Goal: Check status: Check status

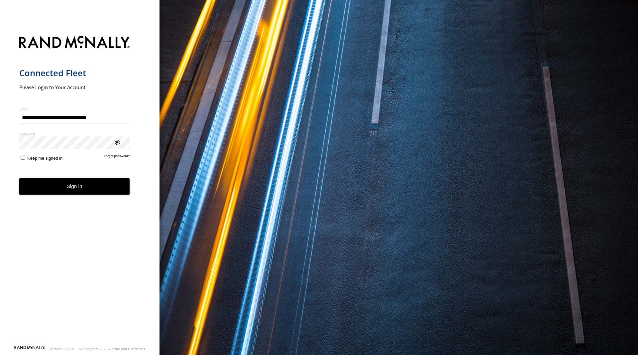
click at [79, 186] on button "Sign in" at bounding box center [74, 186] width 111 height 16
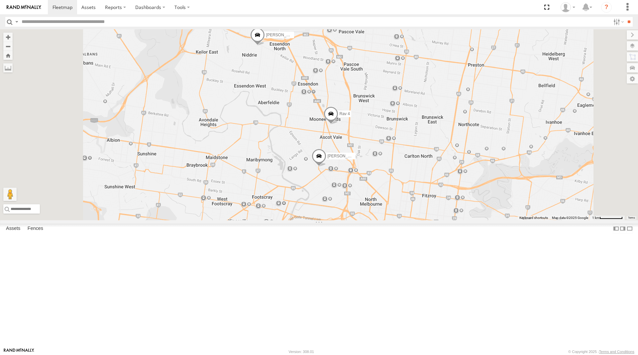
drag, startPoint x: 471, startPoint y: 147, endPoint x: 473, endPoint y: 121, distance: 26.0
click at [473, 121] on div "Office Van Stefan Weeks 2 Peter Edwardes Rav 4 Rob Serpell" at bounding box center [319, 124] width 638 height 191
click at [326, 167] on span at bounding box center [319, 158] width 15 height 18
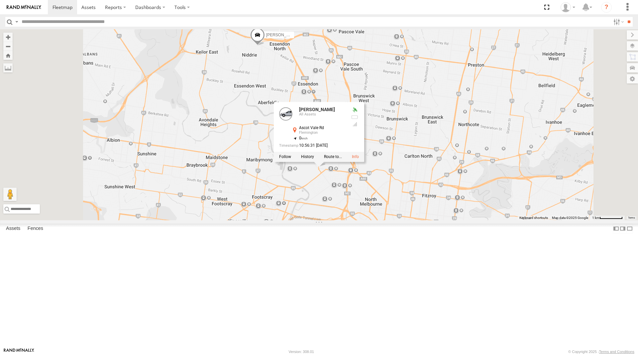
click at [540, 217] on div "Office Van Stefan Weeks 2 Peter Edwardes Rav 4 Rob Serpell Peter Edwardes All A…" at bounding box center [319, 124] width 638 height 191
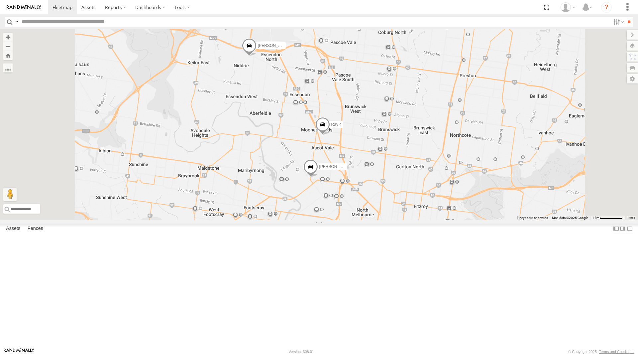
drag, startPoint x: 441, startPoint y: 145, endPoint x: 432, endPoint y: 156, distance: 14.2
click at [432, 156] on div "Office Van Stefan Weeks 2 Peter Edwardes Rav 4 Rob Serpell" at bounding box center [319, 124] width 638 height 191
click at [318, 177] on span at bounding box center [310, 168] width 15 height 18
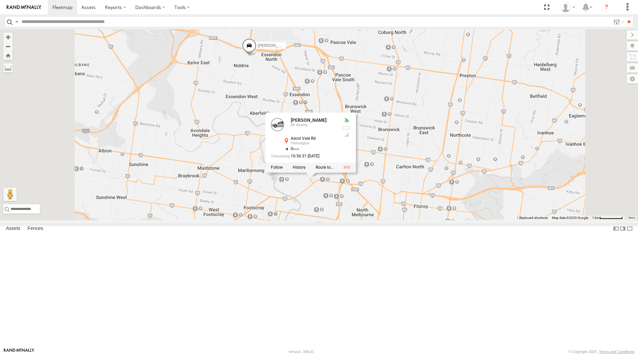
click at [543, 180] on div "Office Van Stefan Weeks 2 Peter Edwardes Rav 4 Rob Serpell Peter Edwardes All A…" at bounding box center [319, 124] width 638 height 191
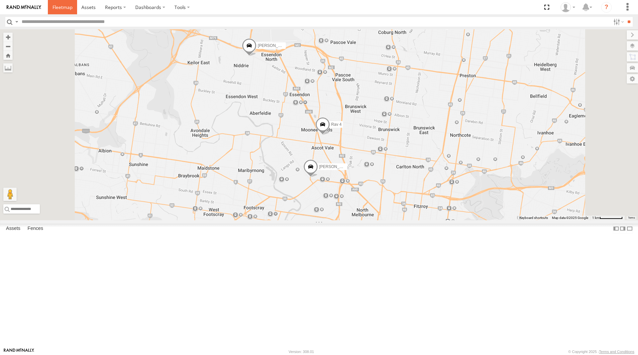
click at [65, 6] on span at bounding box center [63, 7] width 20 height 6
